Goal: Task Accomplishment & Management: Manage account settings

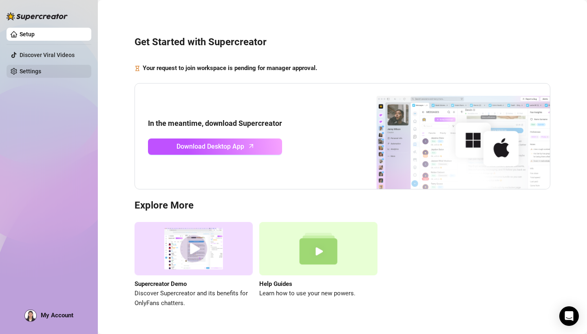
click at [28, 69] on link "Settings" at bounding box center [31, 71] width 22 height 7
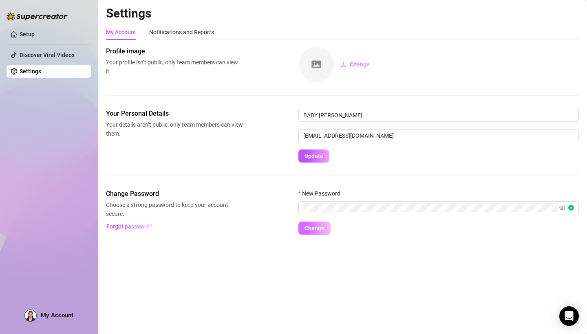
click at [319, 229] on span "Change" at bounding box center [315, 228] width 20 height 7
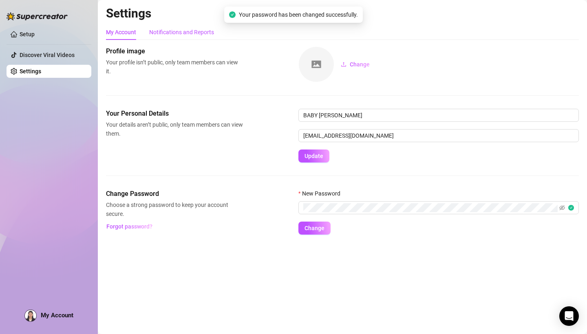
click at [188, 34] on div "Notifications and Reports" at bounding box center [181, 32] width 65 height 9
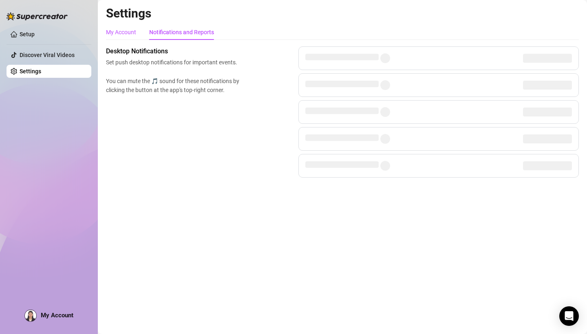
click at [124, 33] on div "My Account" at bounding box center [121, 32] width 30 height 9
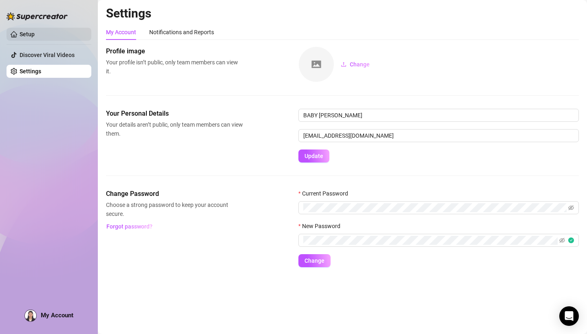
click at [32, 36] on link "Setup" at bounding box center [27, 34] width 15 height 7
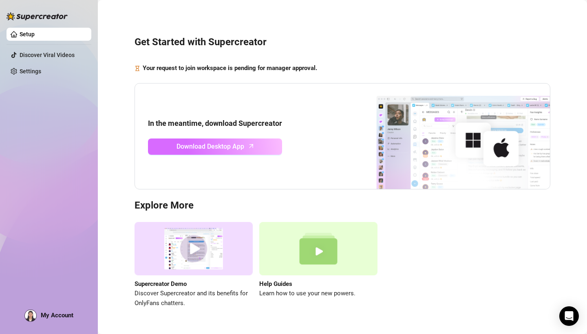
click at [201, 152] on link "Download Desktop App" at bounding box center [215, 147] width 134 height 16
